Goal: Obtain resource: Obtain resource

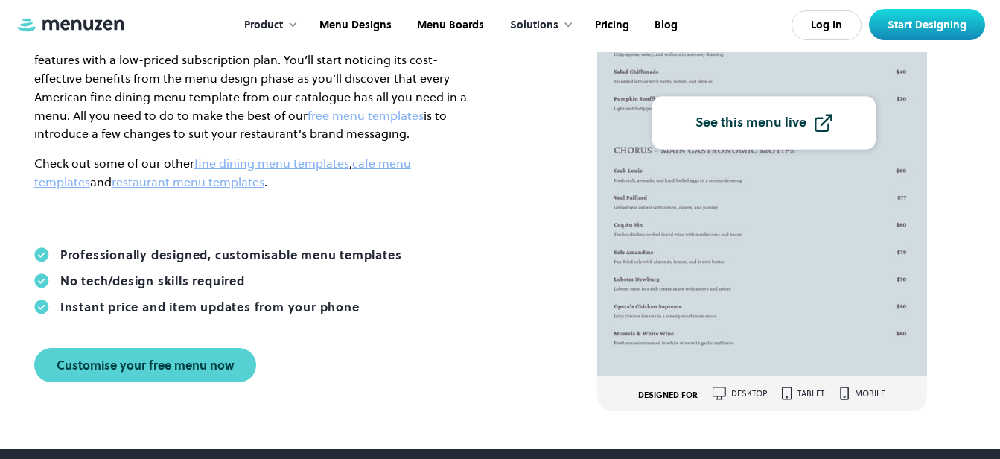
scroll to position [279, 0]
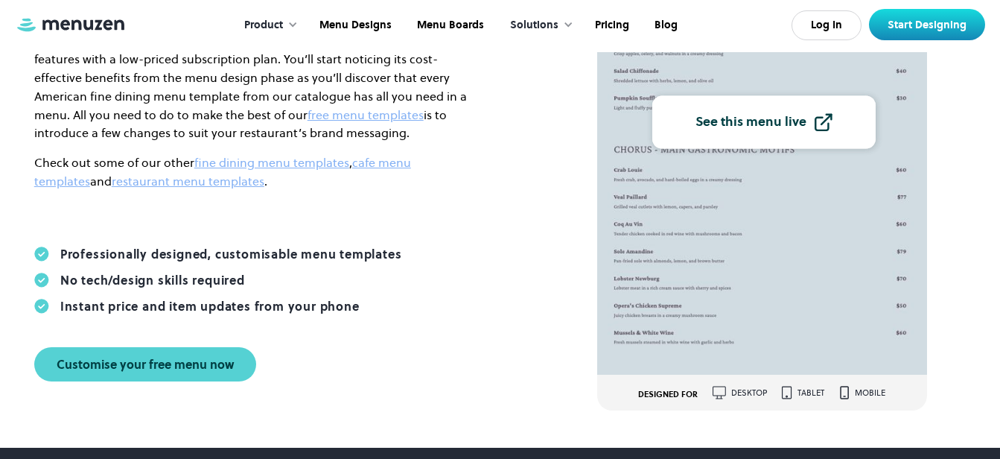
click at [703, 296] on img at bounding box center [762, 116] width 330 height 515
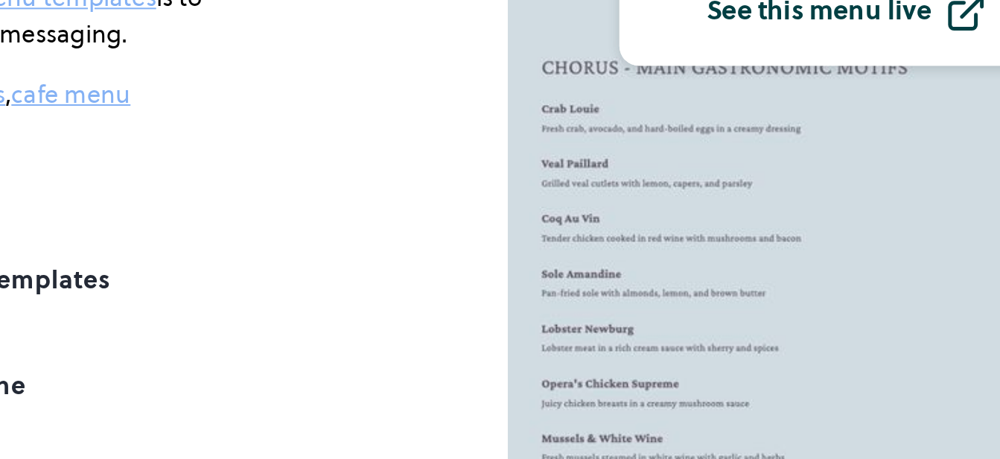
click at [686, 219] on img at bounding box center [762, 116] width 330 height 515
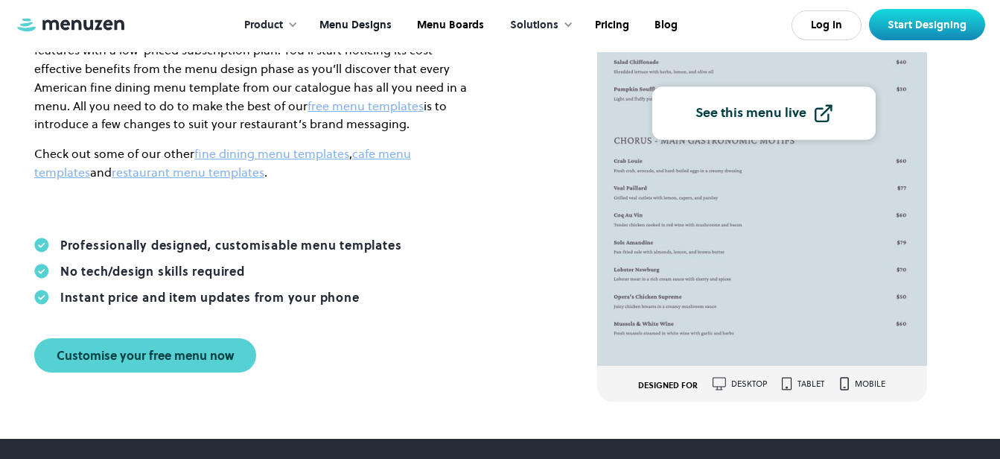
scroll to position [288, 0]
